Goal: Information Seeking & Learning: Compare options

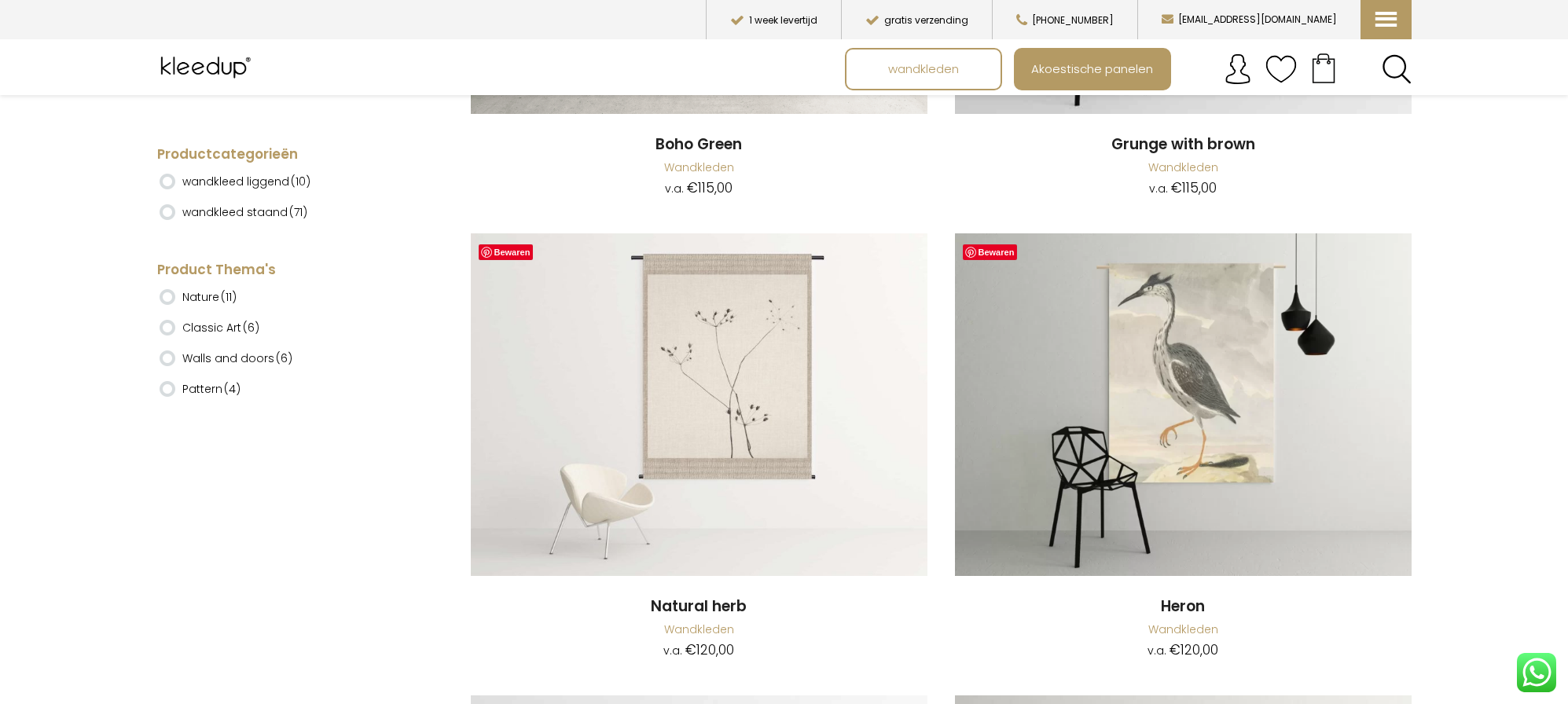
scroll to position [10416, 0]
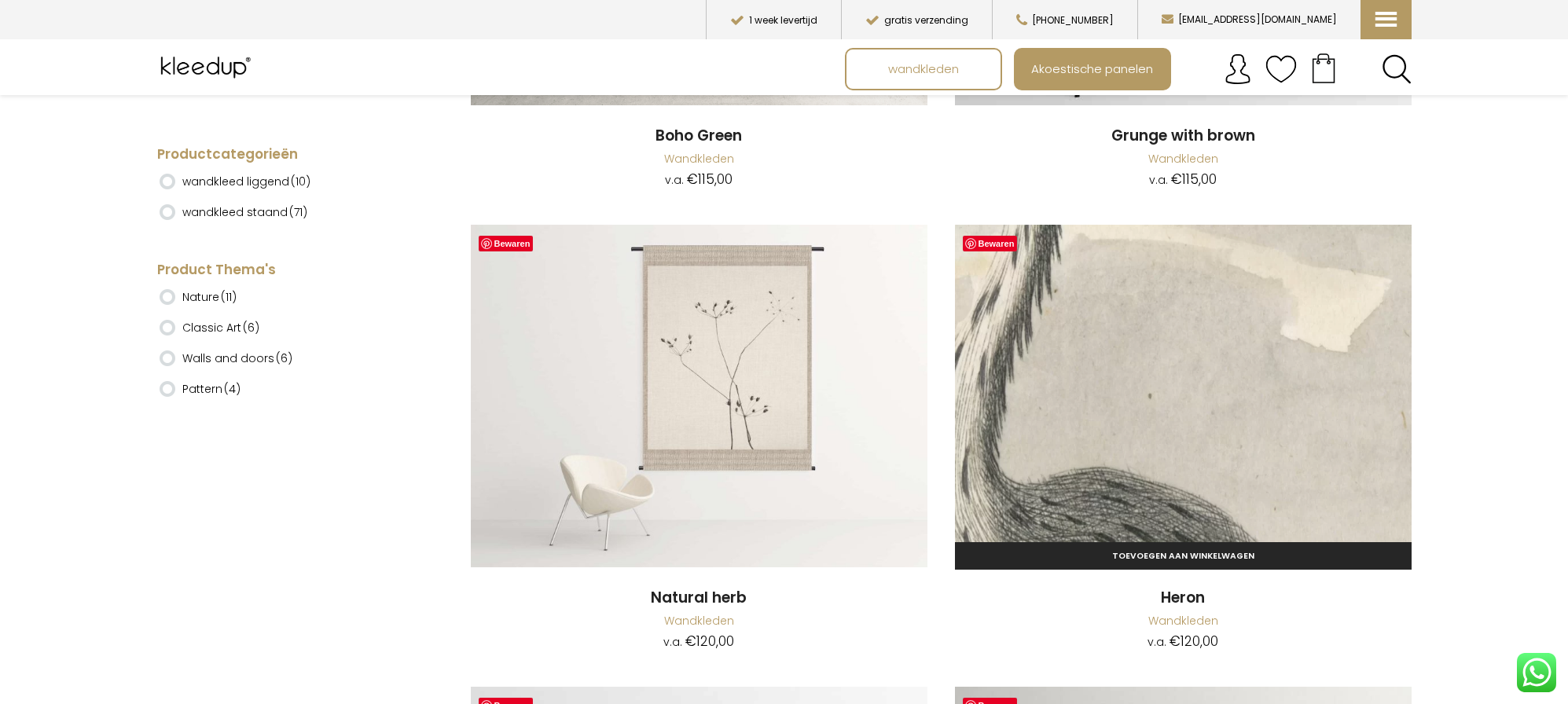
click at [1182, 335] on img at bounding box center [1183, 396] width 457 height 343
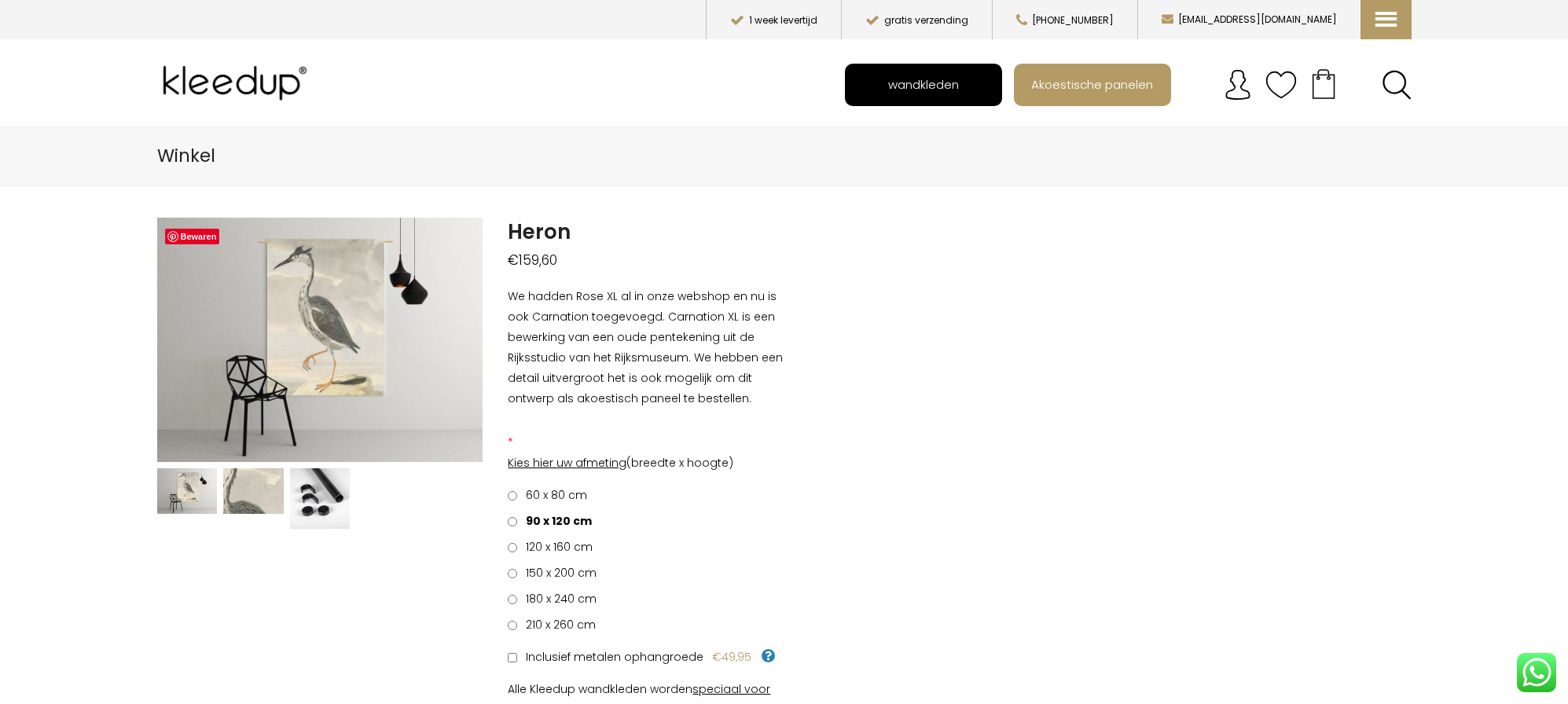
click at [933, 82] on span "wandkleden" at bounding box center [922, 84] width 88 height 30
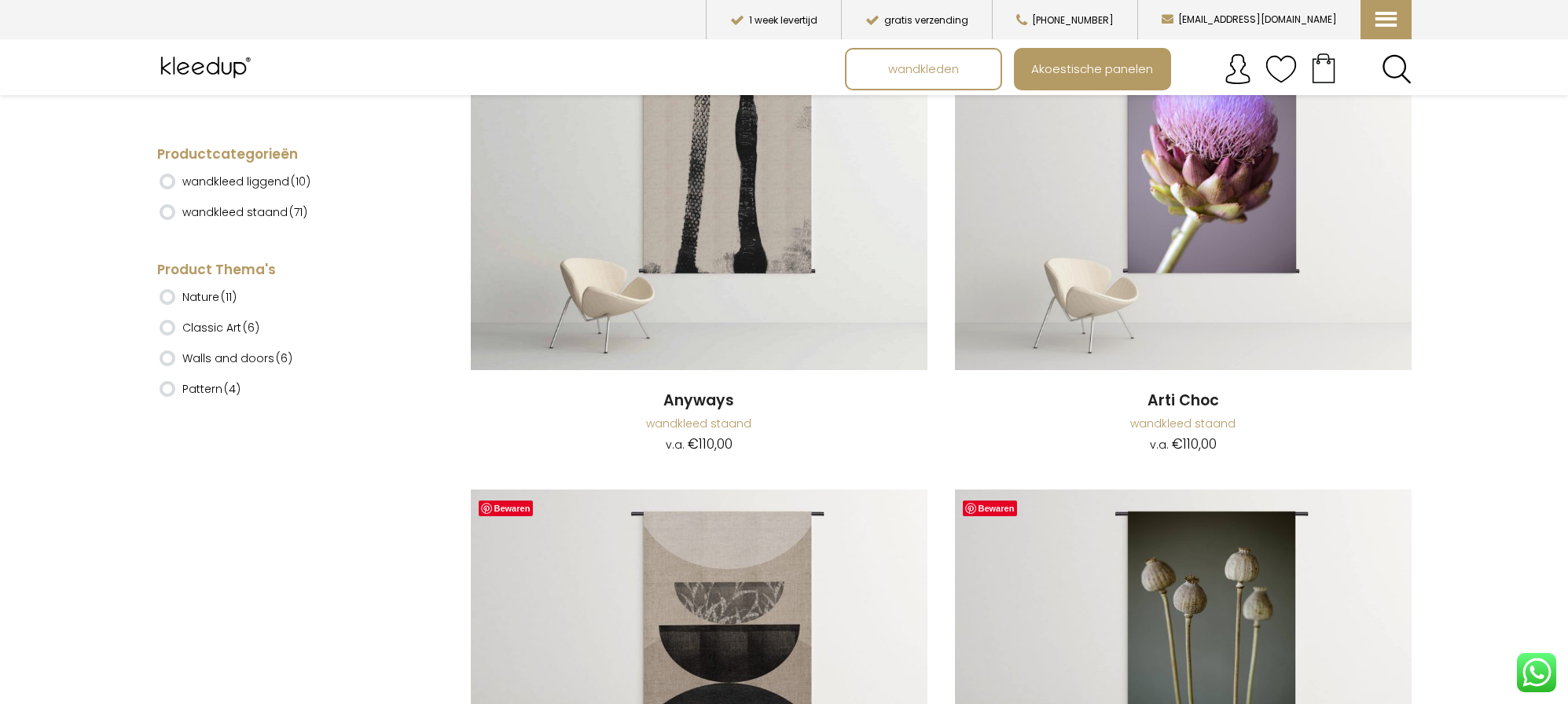
scroll to position [449, 0]
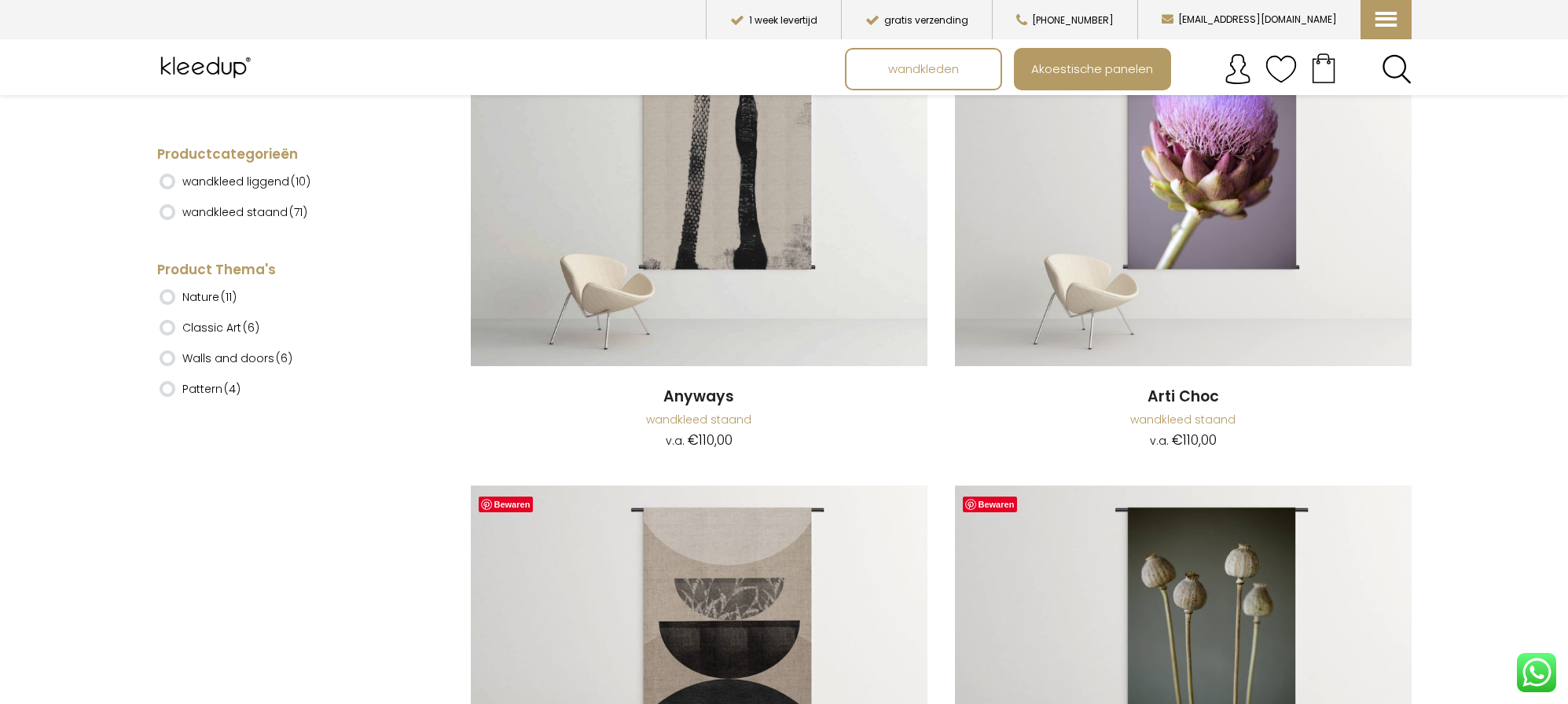
click at [167, 211] on li "Nature (11)" at bounding box center [282, 205] width 246 height 31
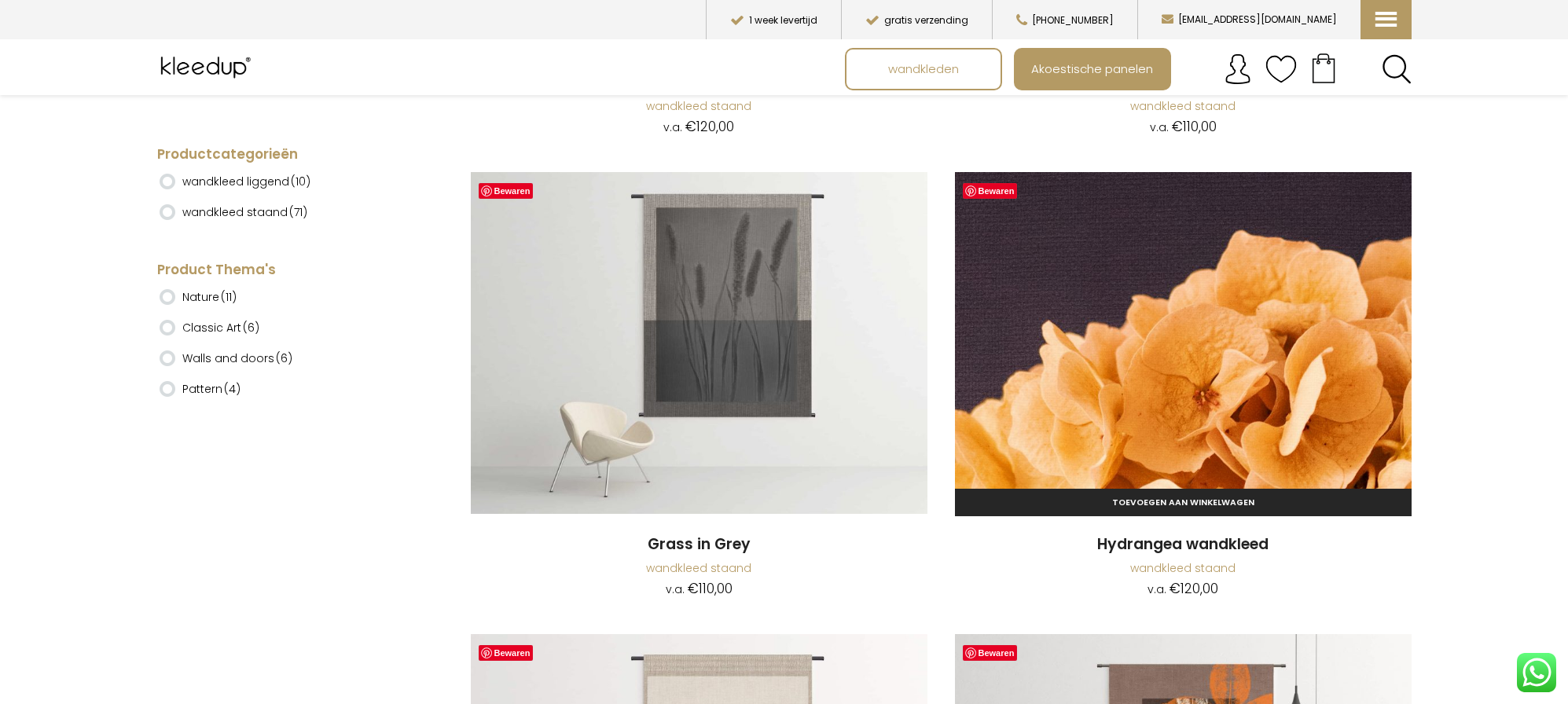
scroll to position [2610, 0]
click at [1215, 350] on img at bounding box center [1183, 344] width 457 height 343
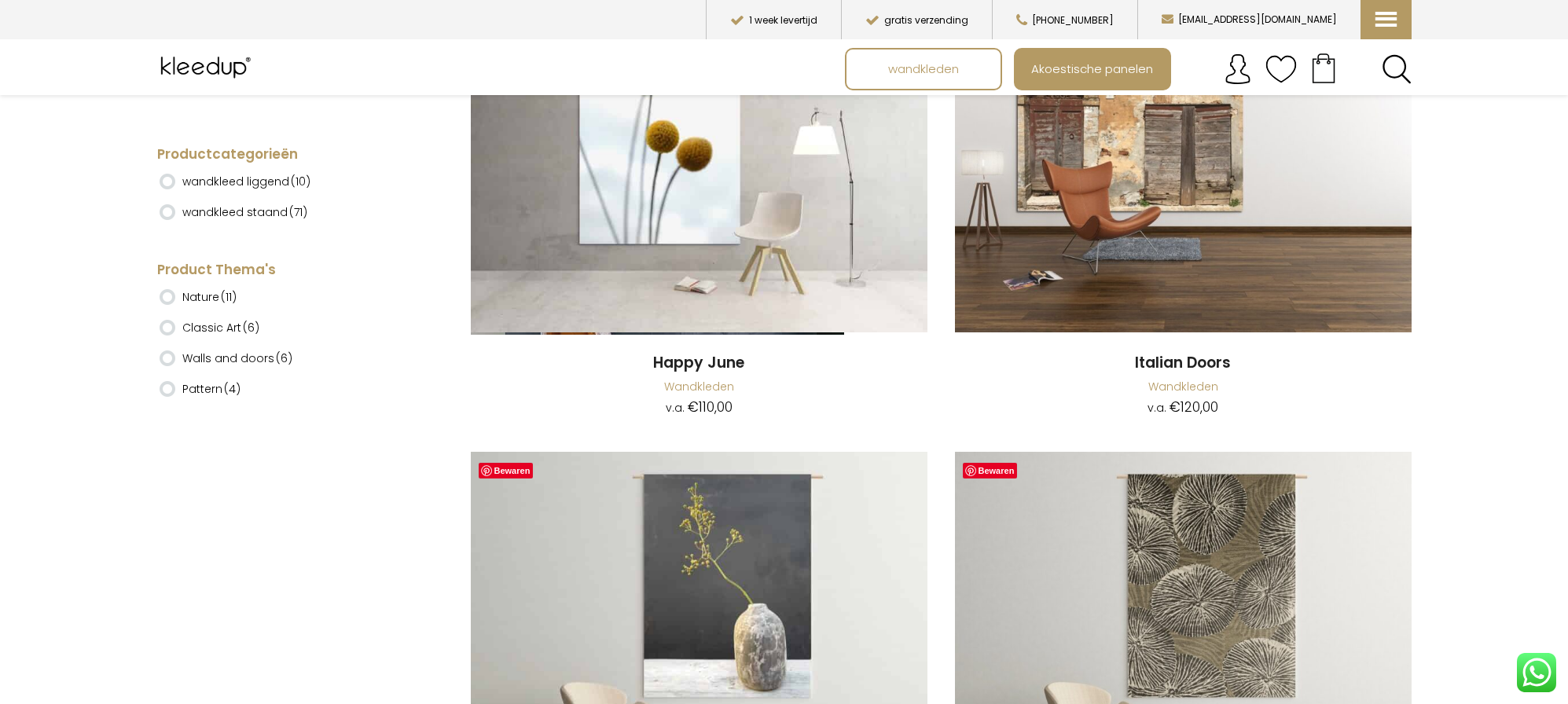
scroll to position [17986, 0]
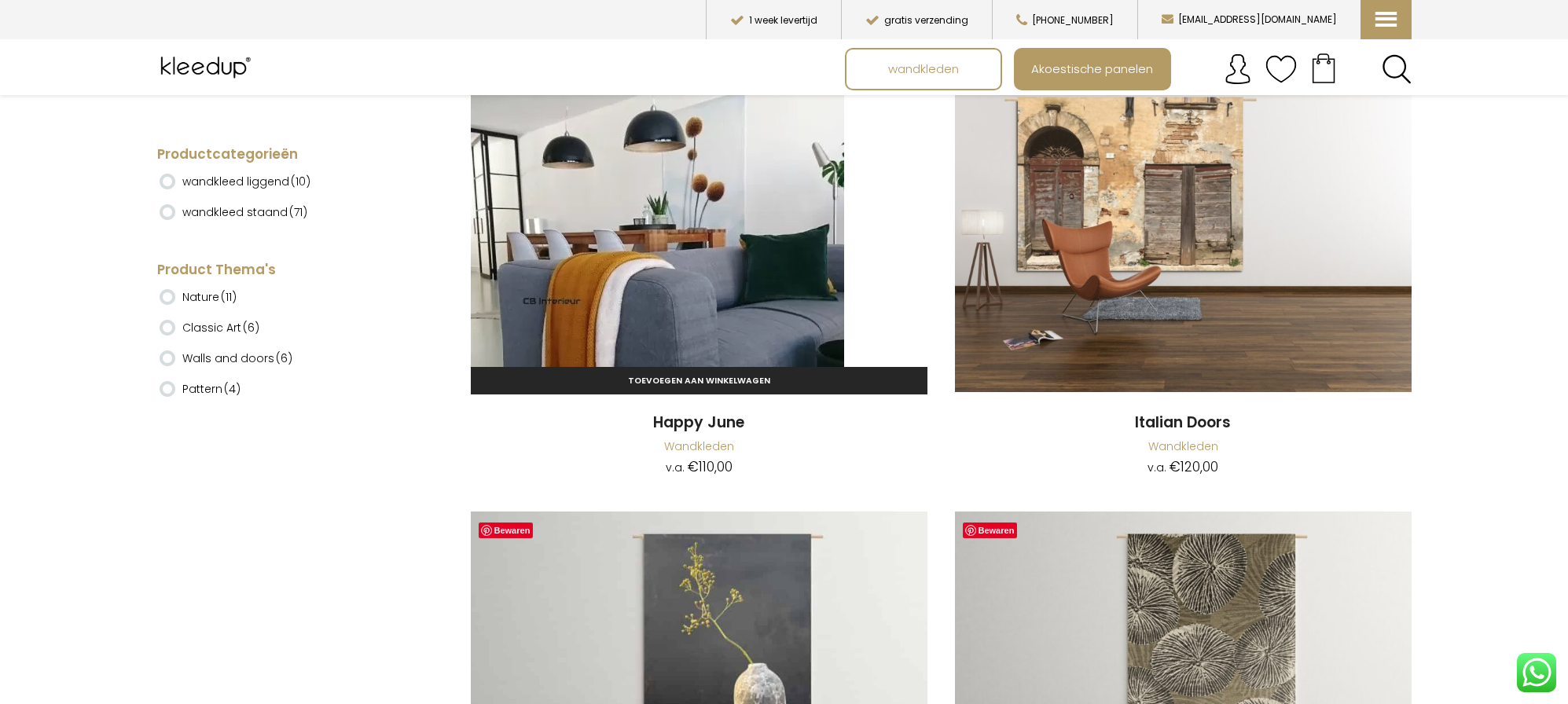
click at [734, 168] on img at bounding box center [699, 220] width 457 height 343
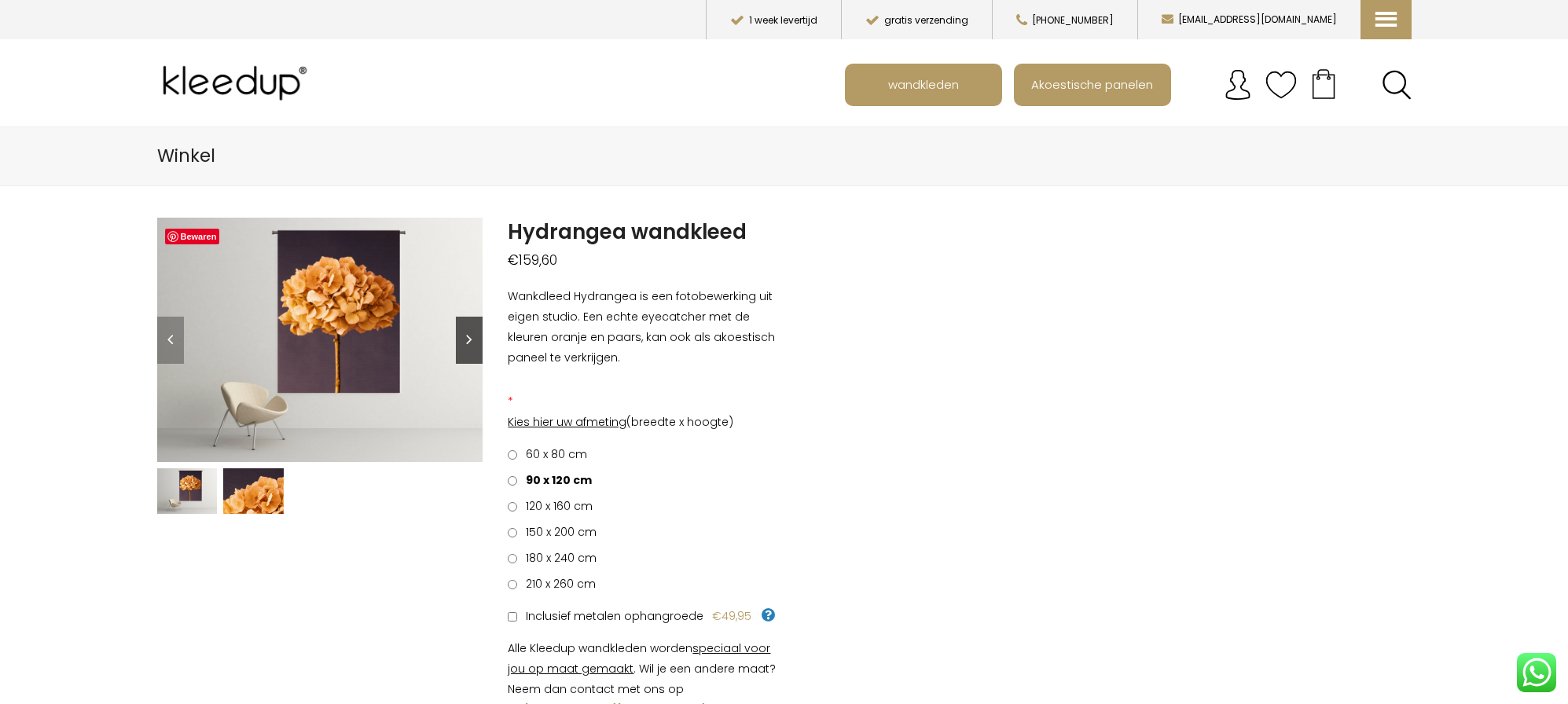
click at [473, 336] on link "Next" at bounding box center [469, 340] width 27 height 47
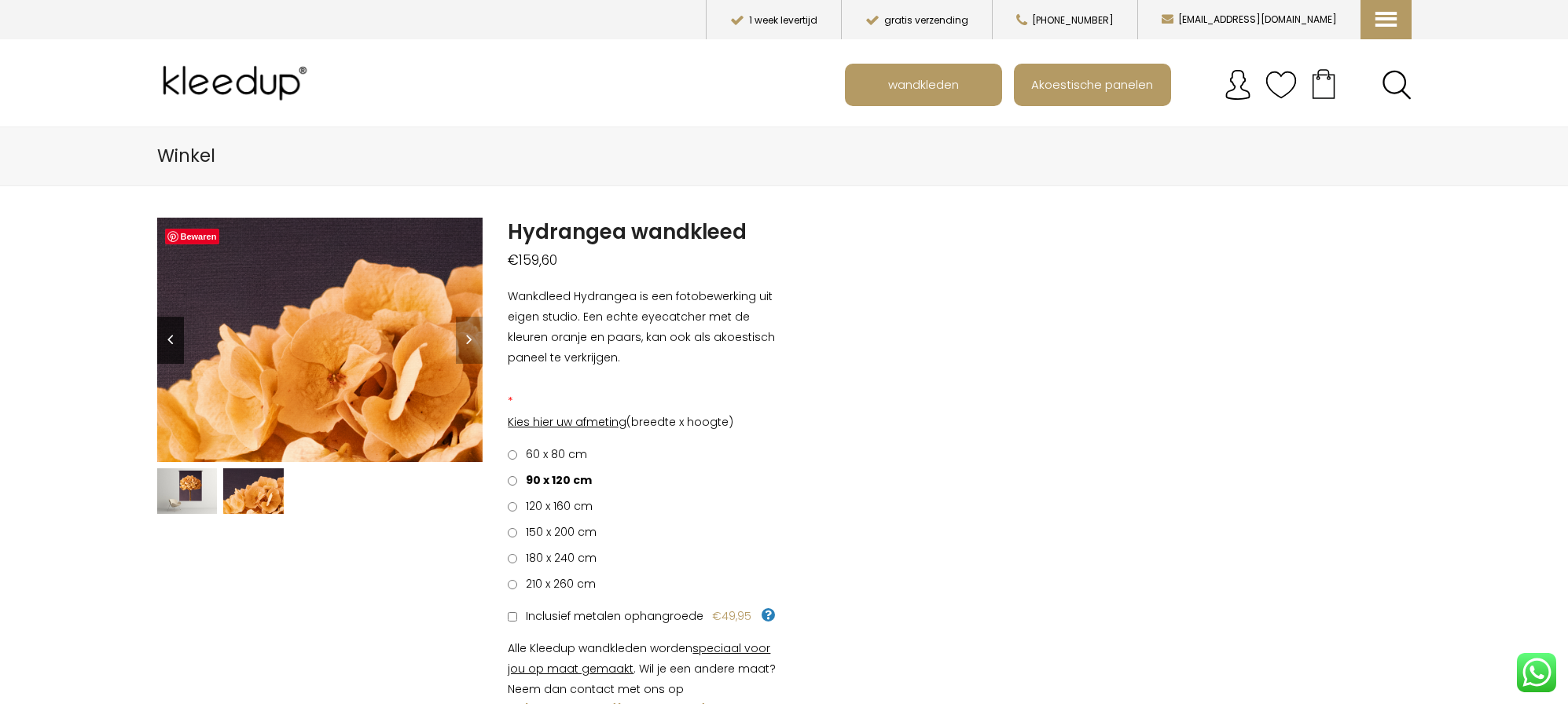
click at [167, 337] on link "Previous" at bounding box center [170, 340] width 27 height 47
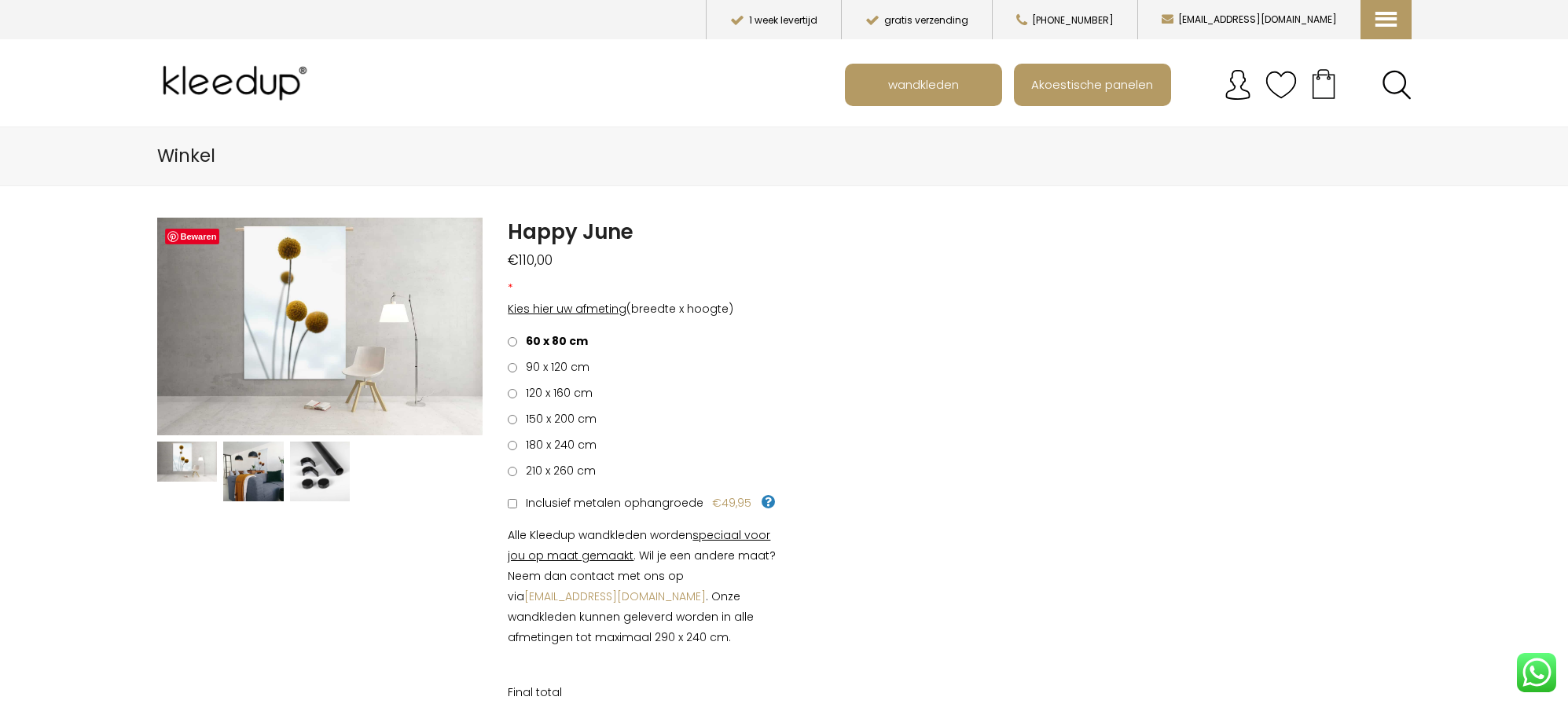
scroll to position [2, 0]
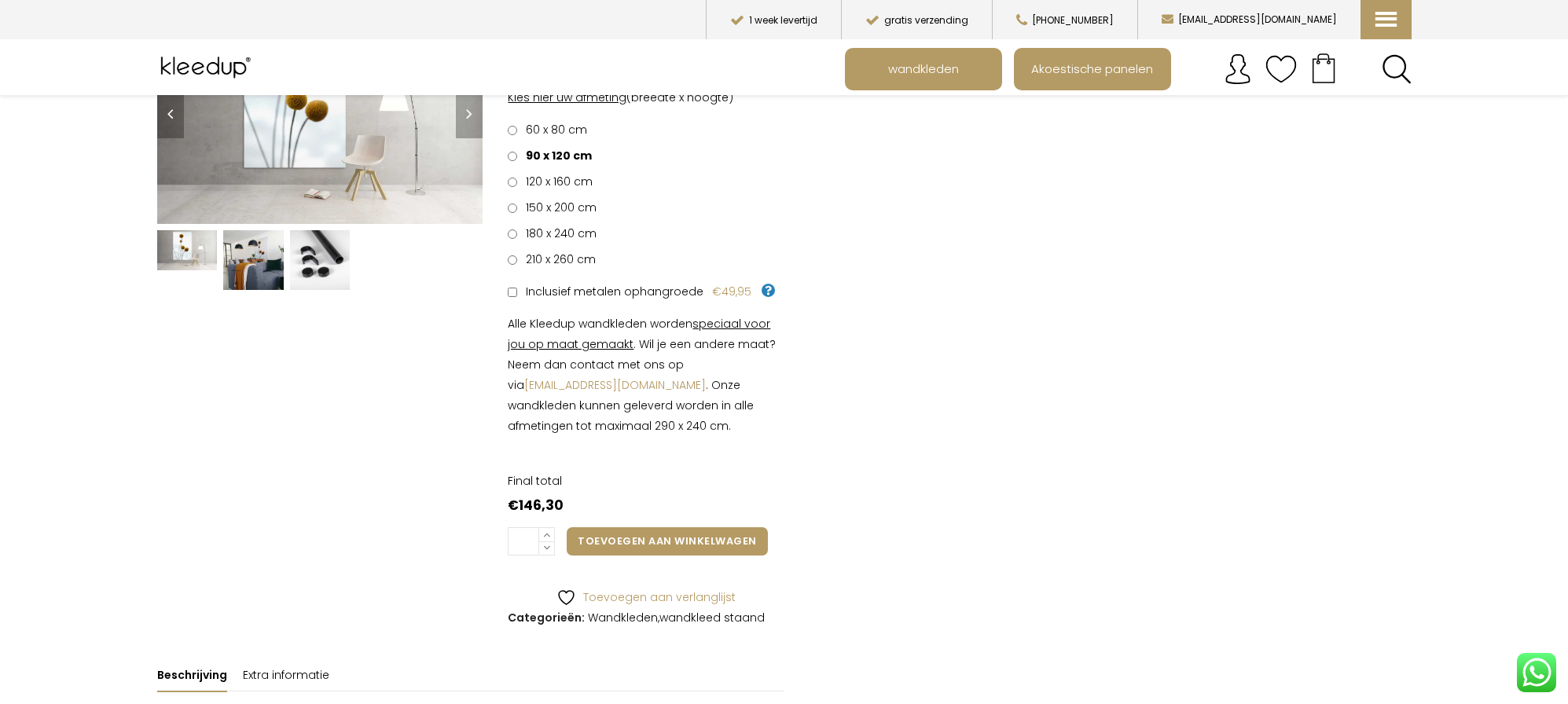
click at [260, 270] on img at bounding box center [253, 260] width 60 height 60
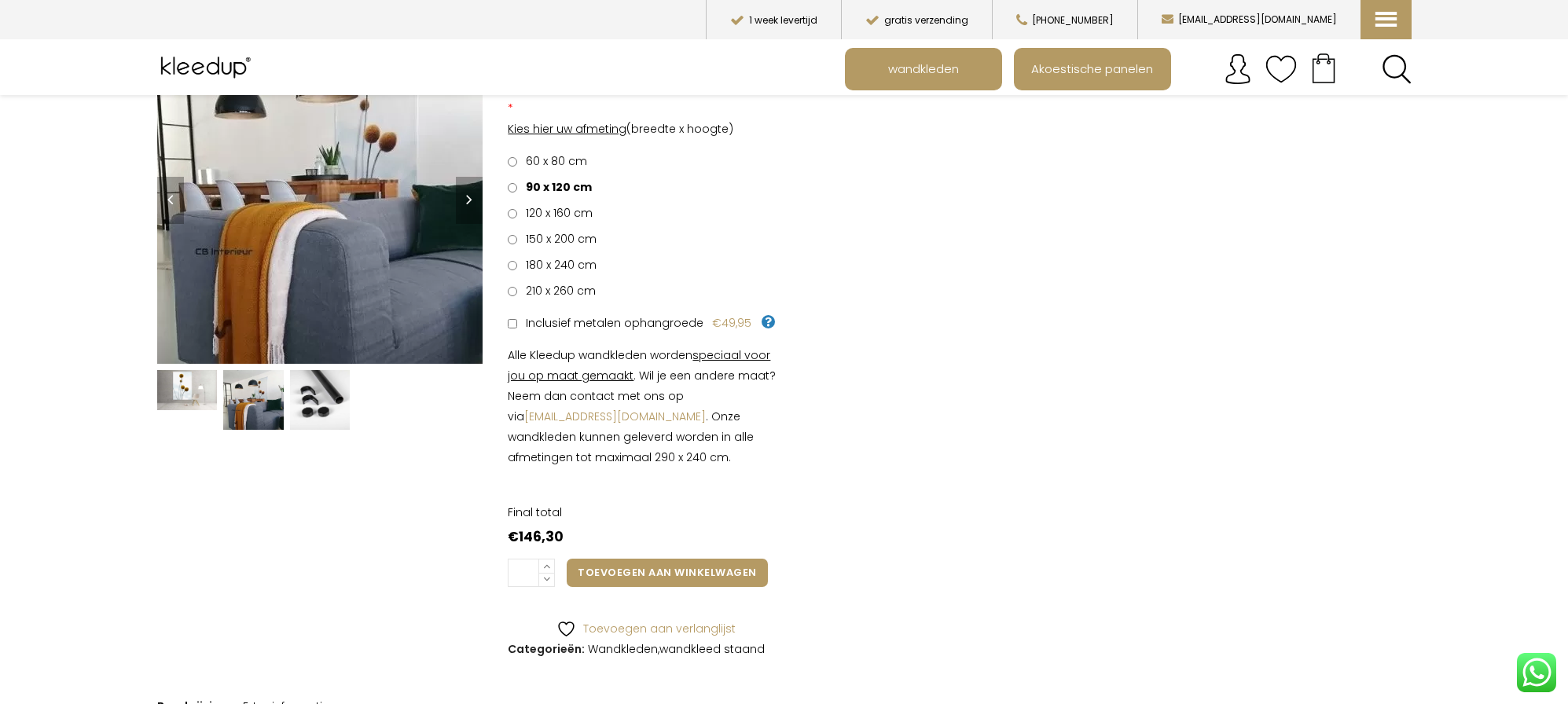
scroll to position [197, 0]
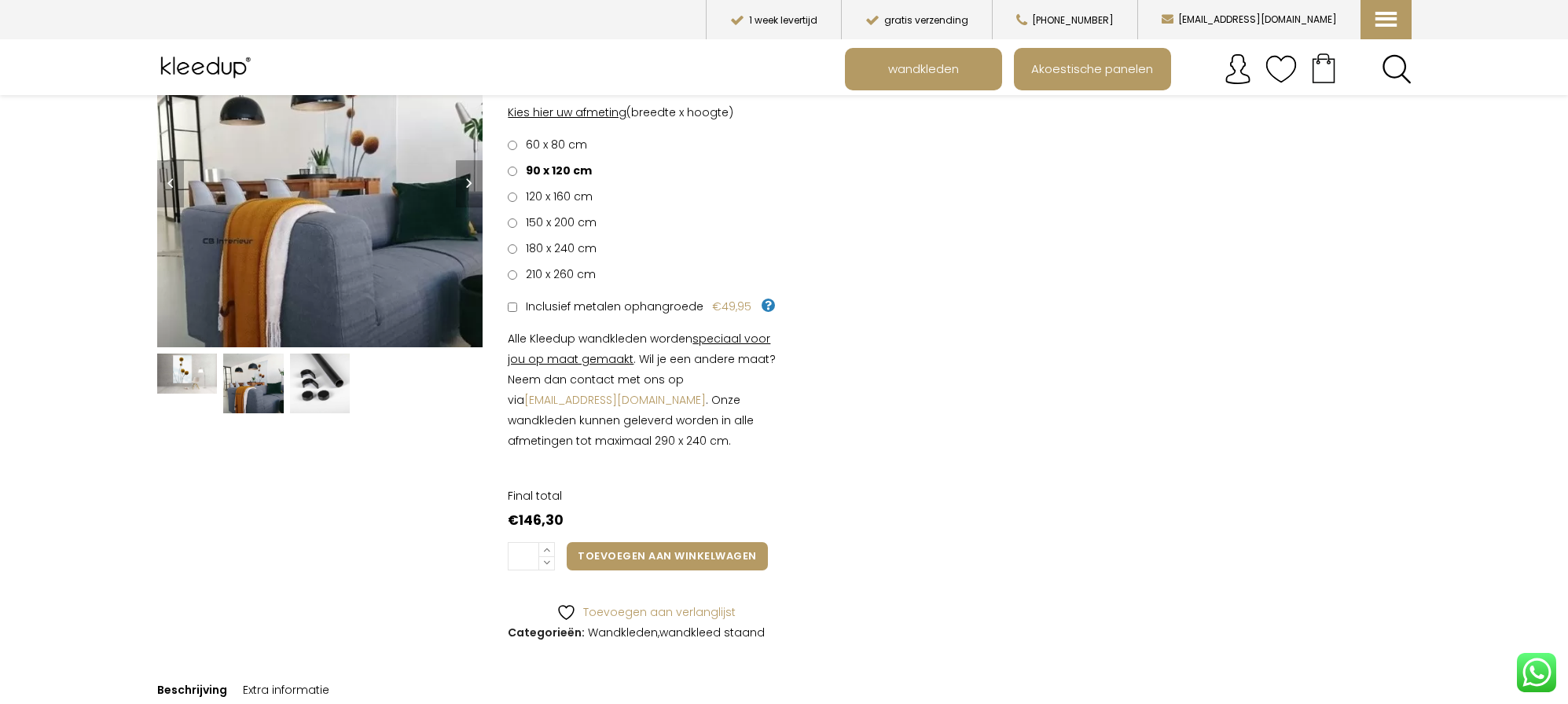
click at [191, 379] on img at bounding box center [187, 374] width 60 height 41
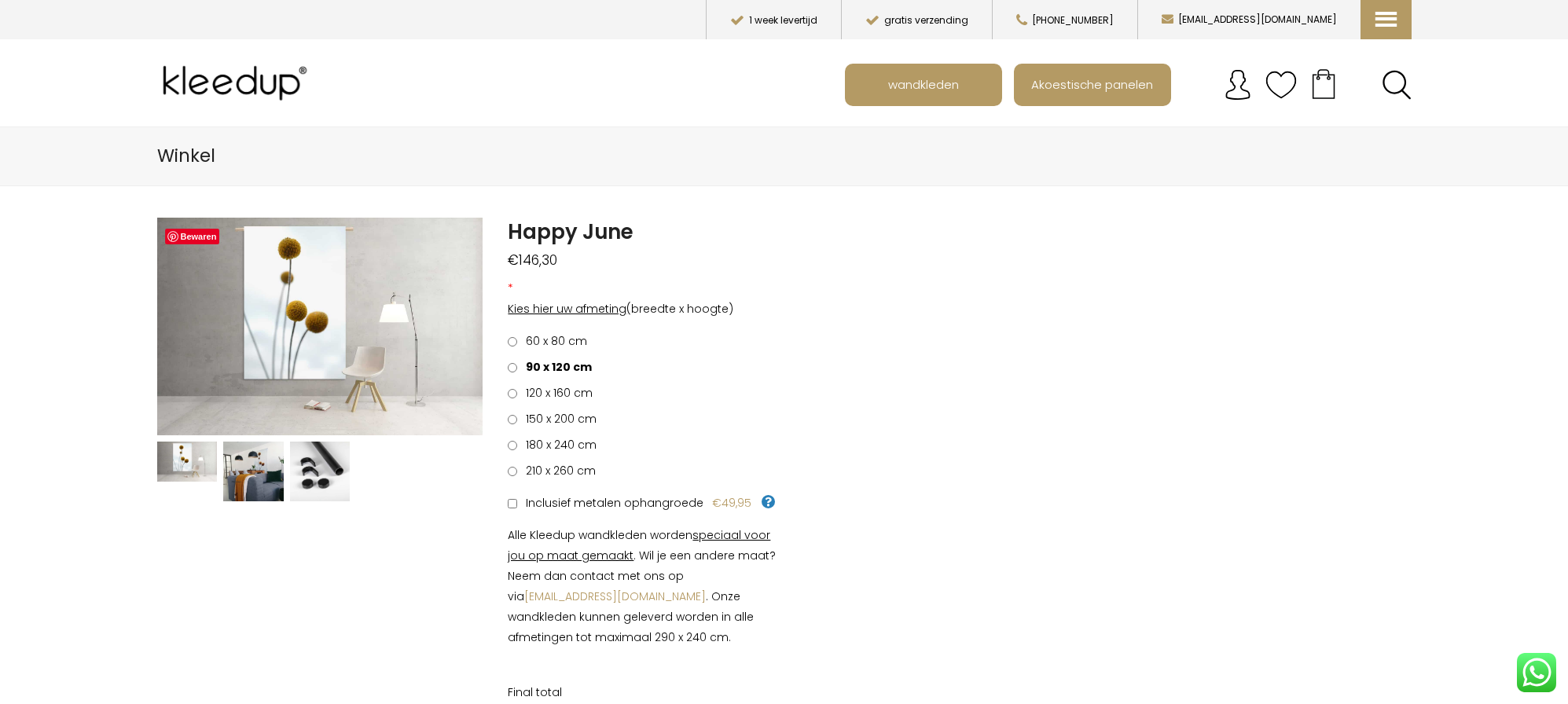
scroll to position [0, 0]
click at [1066, 82] on span "Akoestische panelen" at bounding box center [1091, 84] width 139 height 30
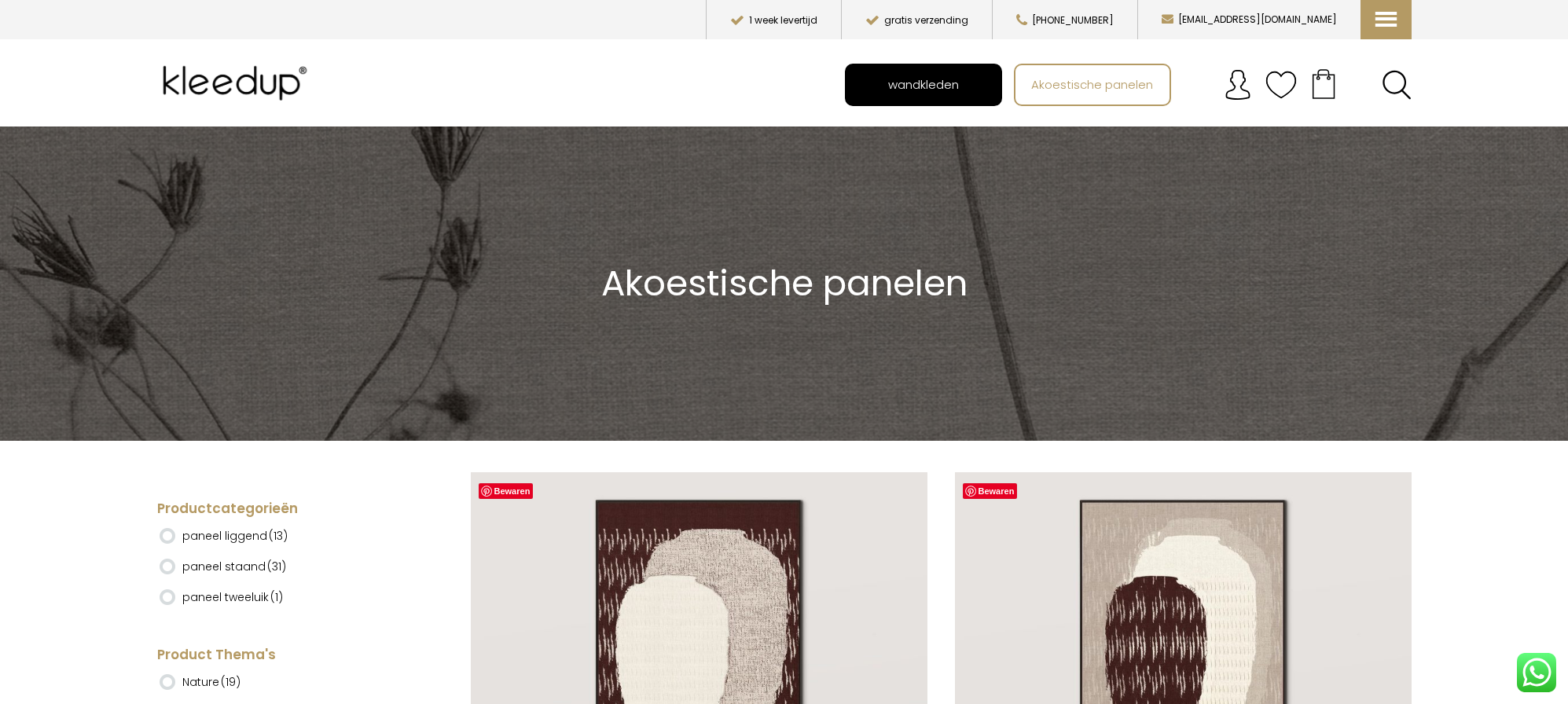
click at [960, 88] on span "wandkleden" at bounding box center [922, 84] width 88 height 30
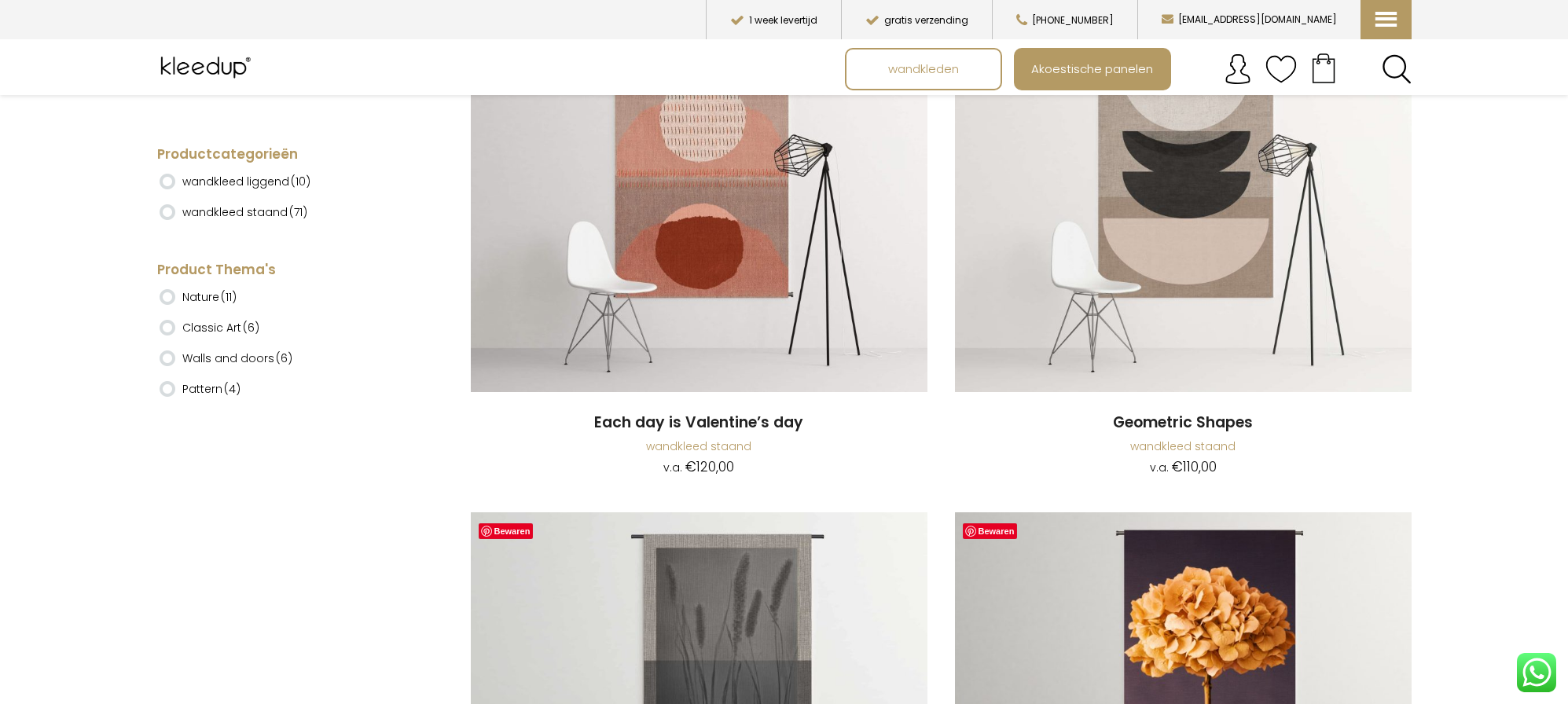
scroll to position [2272, 0]
